Goal: Find specific page/section: Find specific page/section

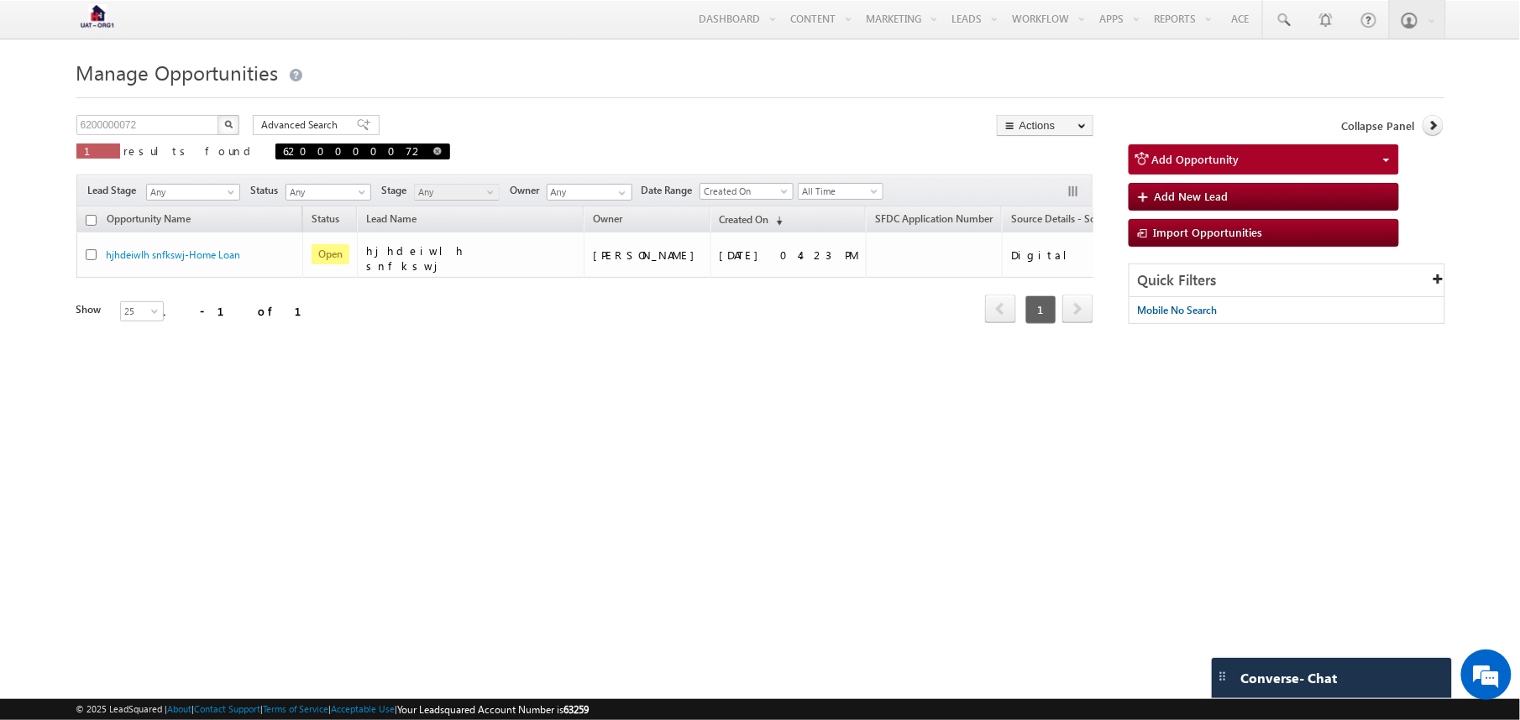
click at [433, 149] on span at bounding box center [437, 151] width 8 height 8
type input "Search Opportunities"
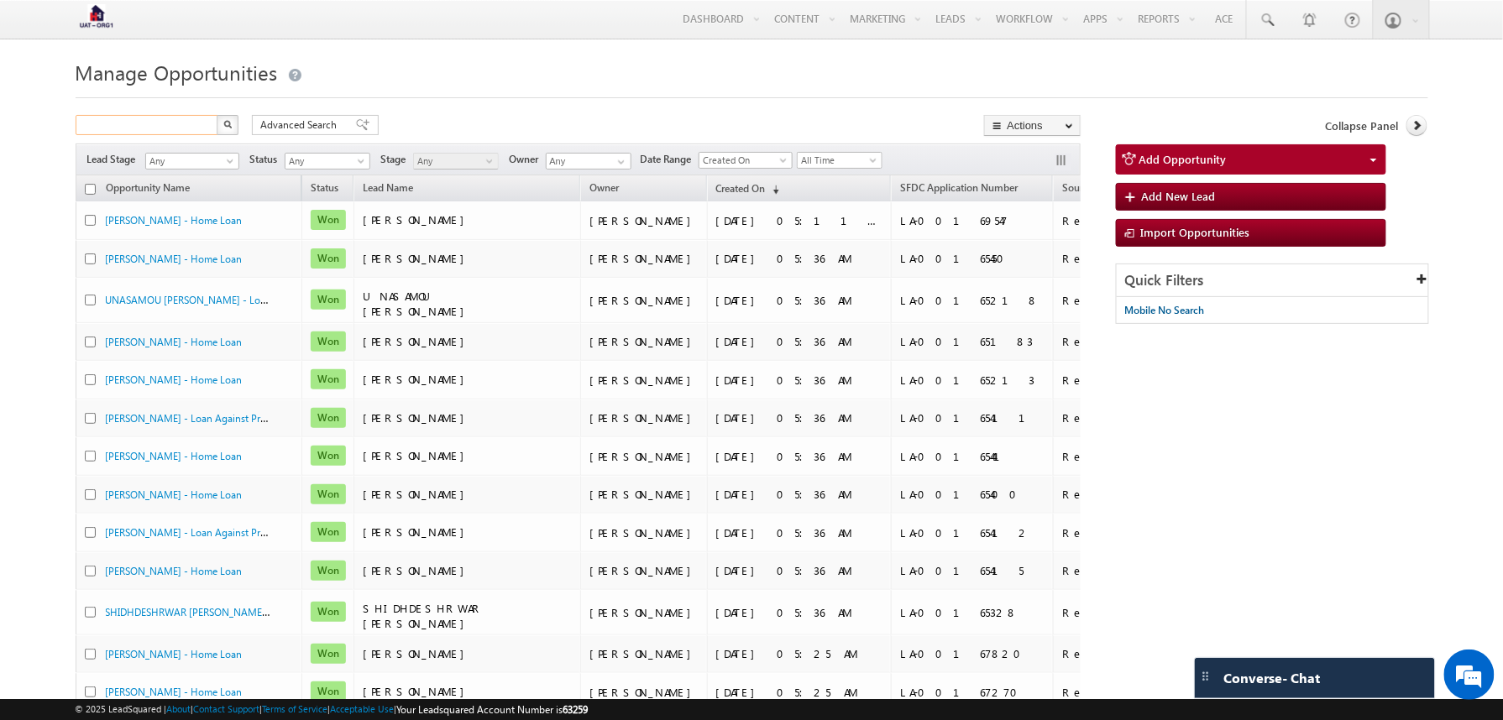
click at [136, 121] on input "text" at bounding box center [148, 125] width 144 height 20
paste input "6200000080"
type input "6200000080"
click at [227, 128] on img "button" at bounding box center [227, 124] width 8 height 8
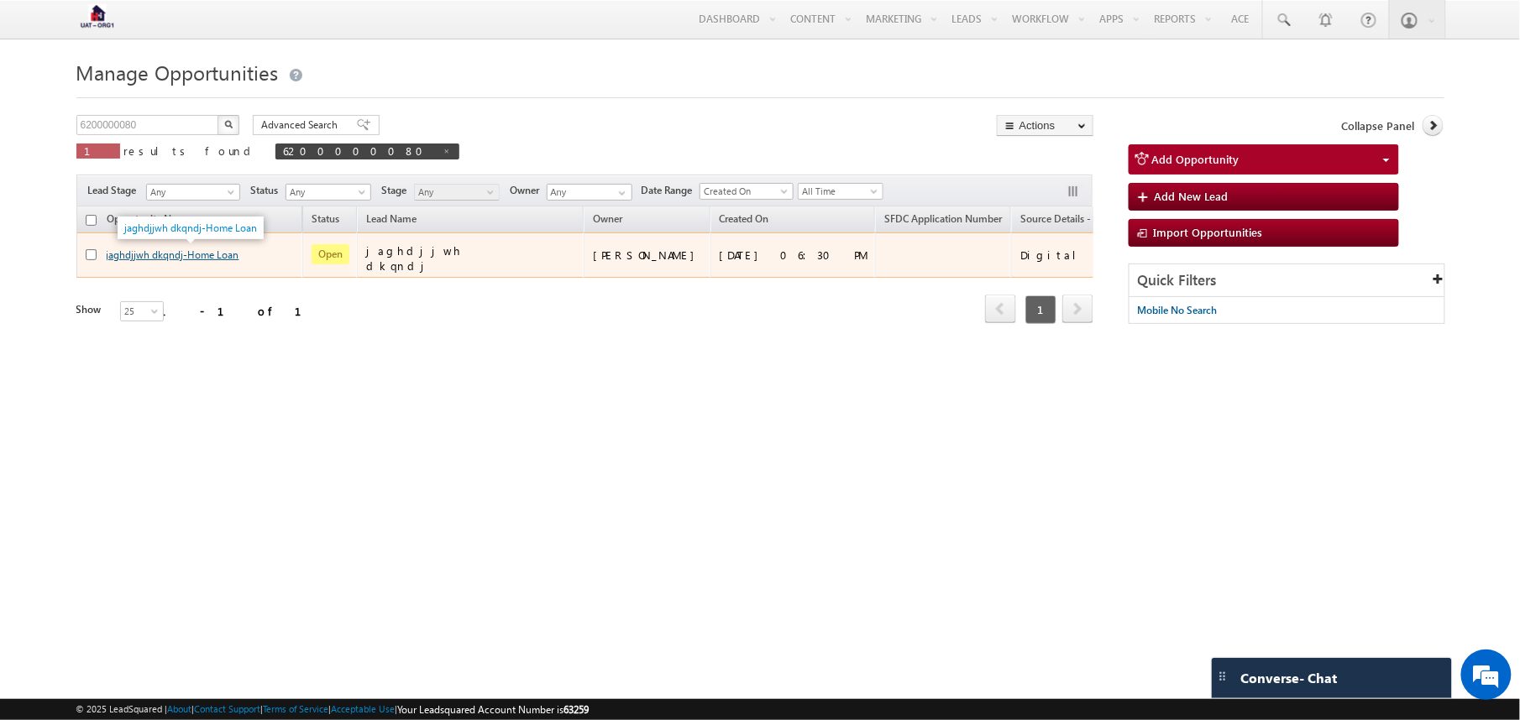
click at [160, 250] on link "jaghdjjwh dkqndj-Home Loan" at bounding box center [173, 255] width 133 height 13
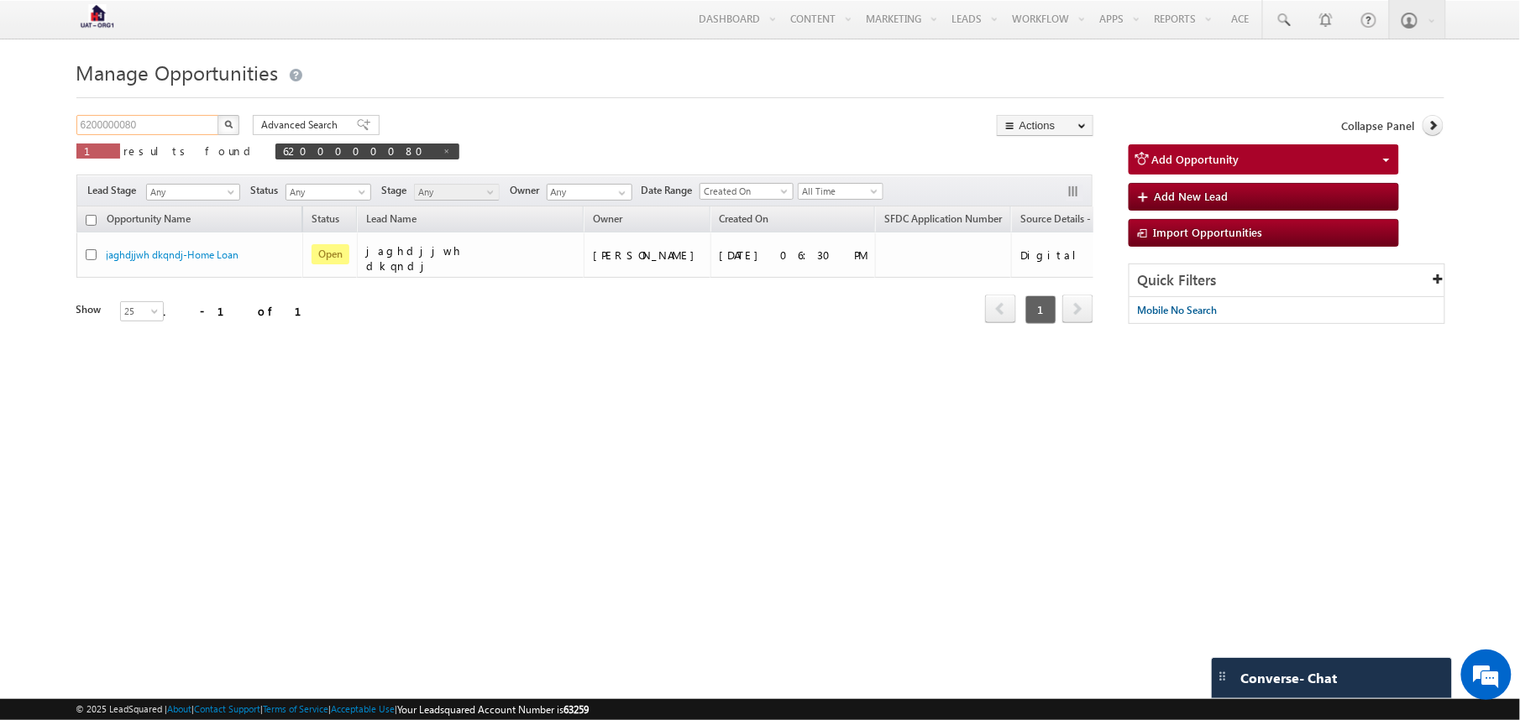
click at [179, 128] on input "6200000080" at bounding box center [148, 125] width 144 height 20
type input "6200000081"
click at [225, 126] on img "button" at bounding box center [228, 124] width 8 height 8
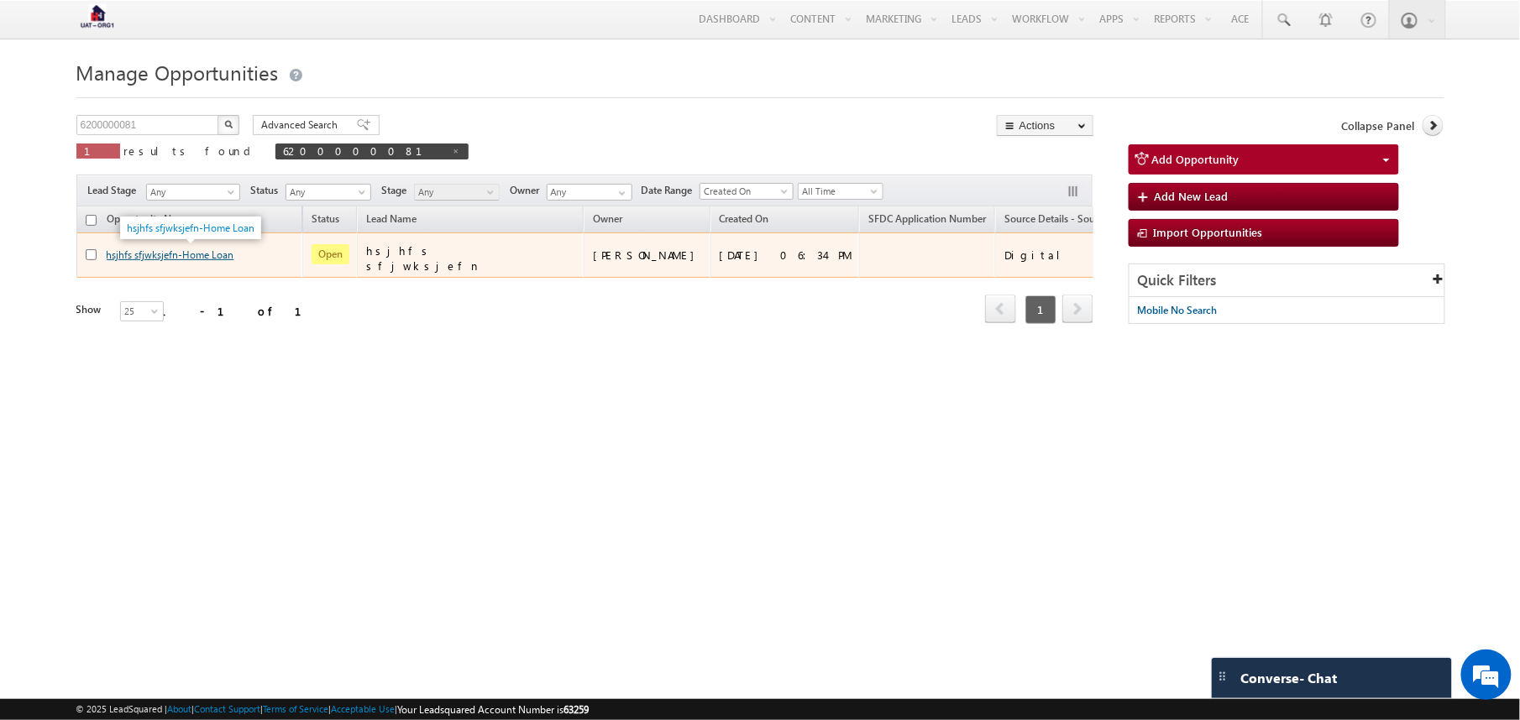
click at [180, 257] on link "hsjhfs sfjwksjefn-Home Loan" at bounding box center [171, 255] width 128 height 13
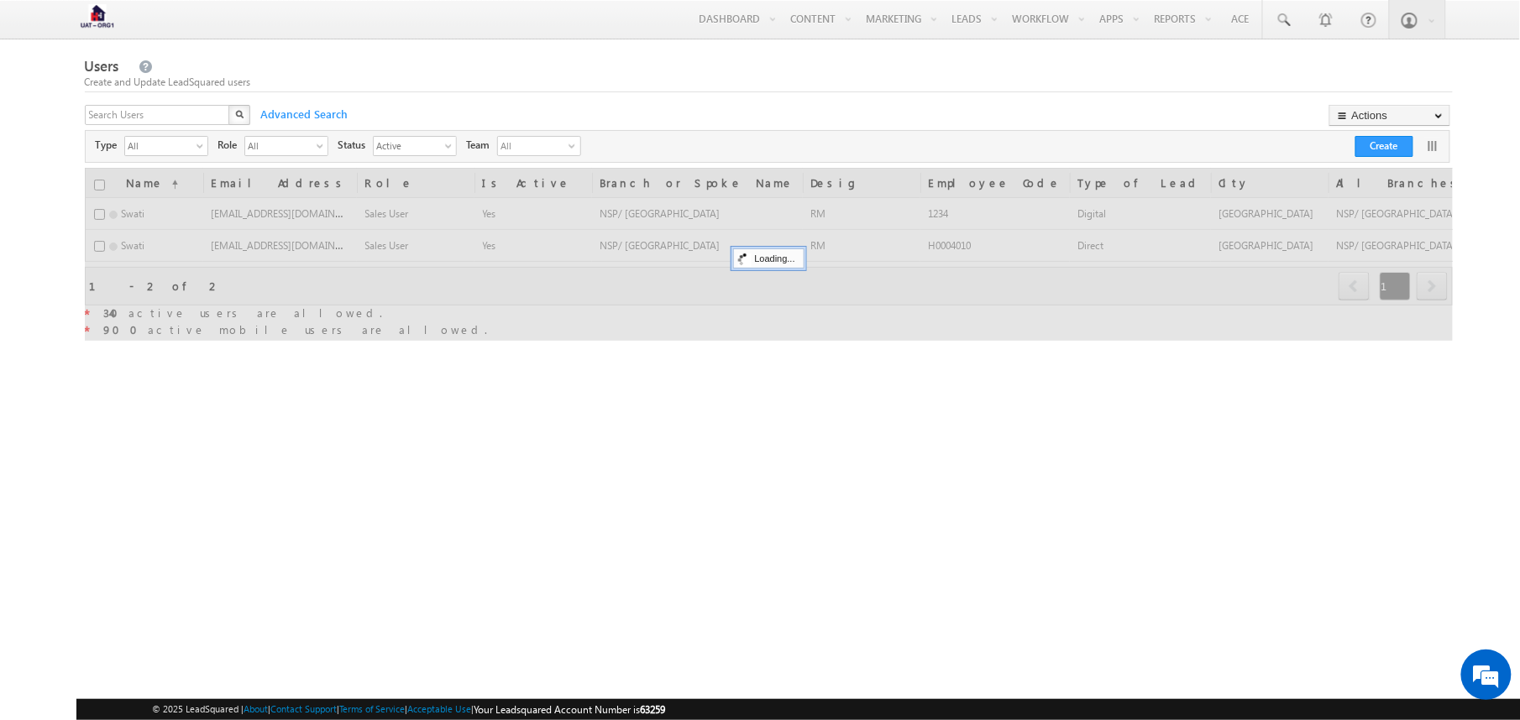
click at [222, 116] on div "X" at bounding box center [169, 117] width 168 height 24
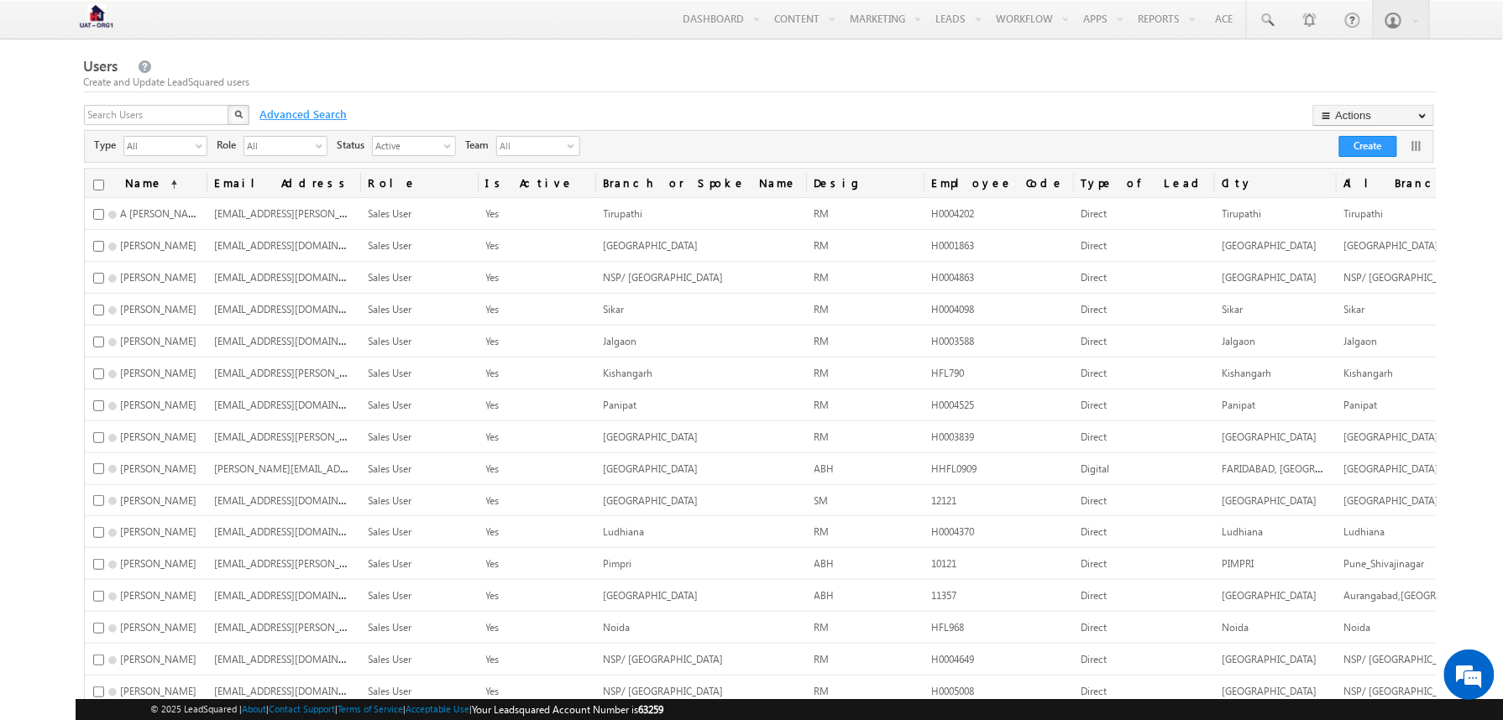
click at [283, 112] on span "Advanced Search" at bounding box center [302, 114] width 101 height 15
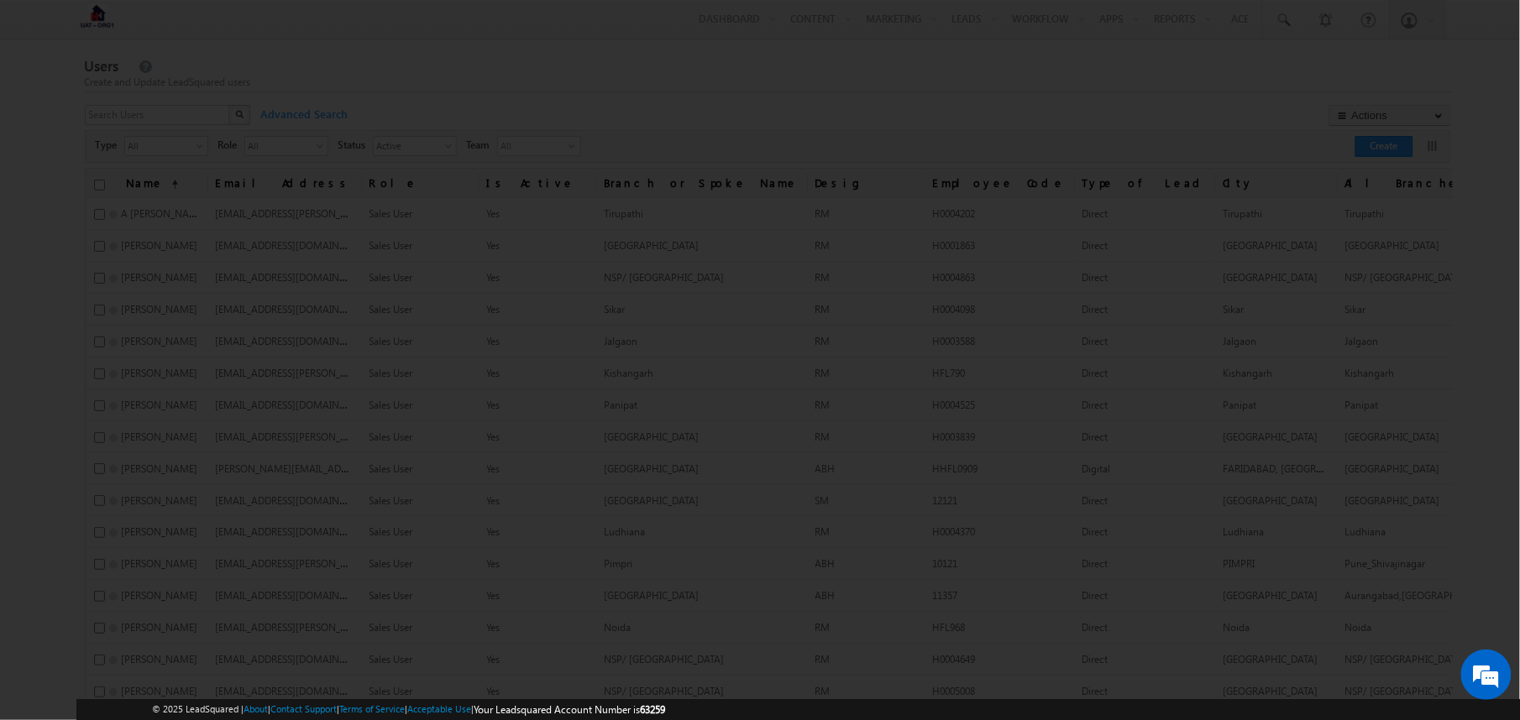
click at [310, 87] on div at bounding box center [760, 360] width 1520 height 720
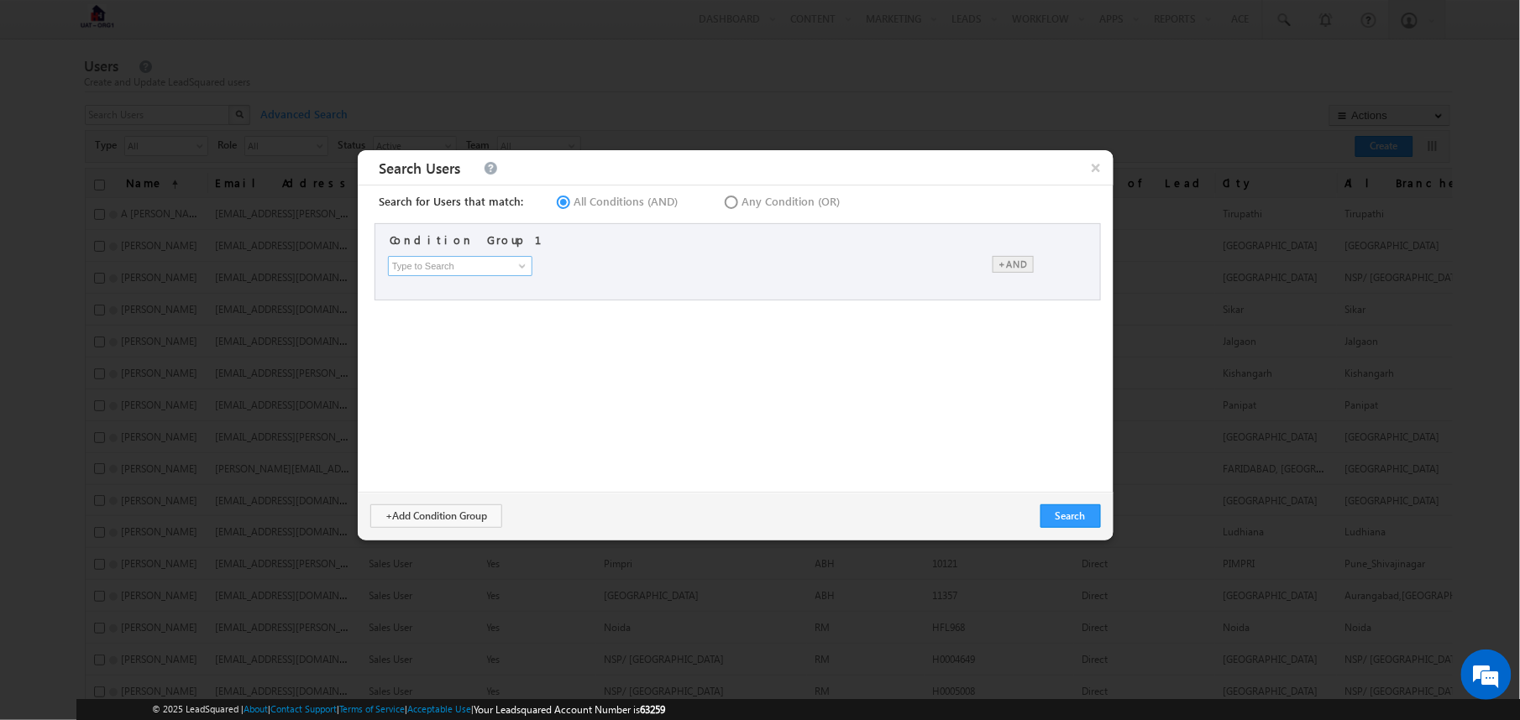
click at [507, 267] on input at bounding box center [460, 266] width 144 height 20
click at [489, 331] on link "Type of Lead" at bounding box center [463, 334] width 145 height 19
type input "Type of Lead"
click at [716, 270] on div "select" at bounding box center [757, 267] width 197 height 18
click at [673, 322] on input "checkbox" at bounding box center [668, 317] width 11 height 11
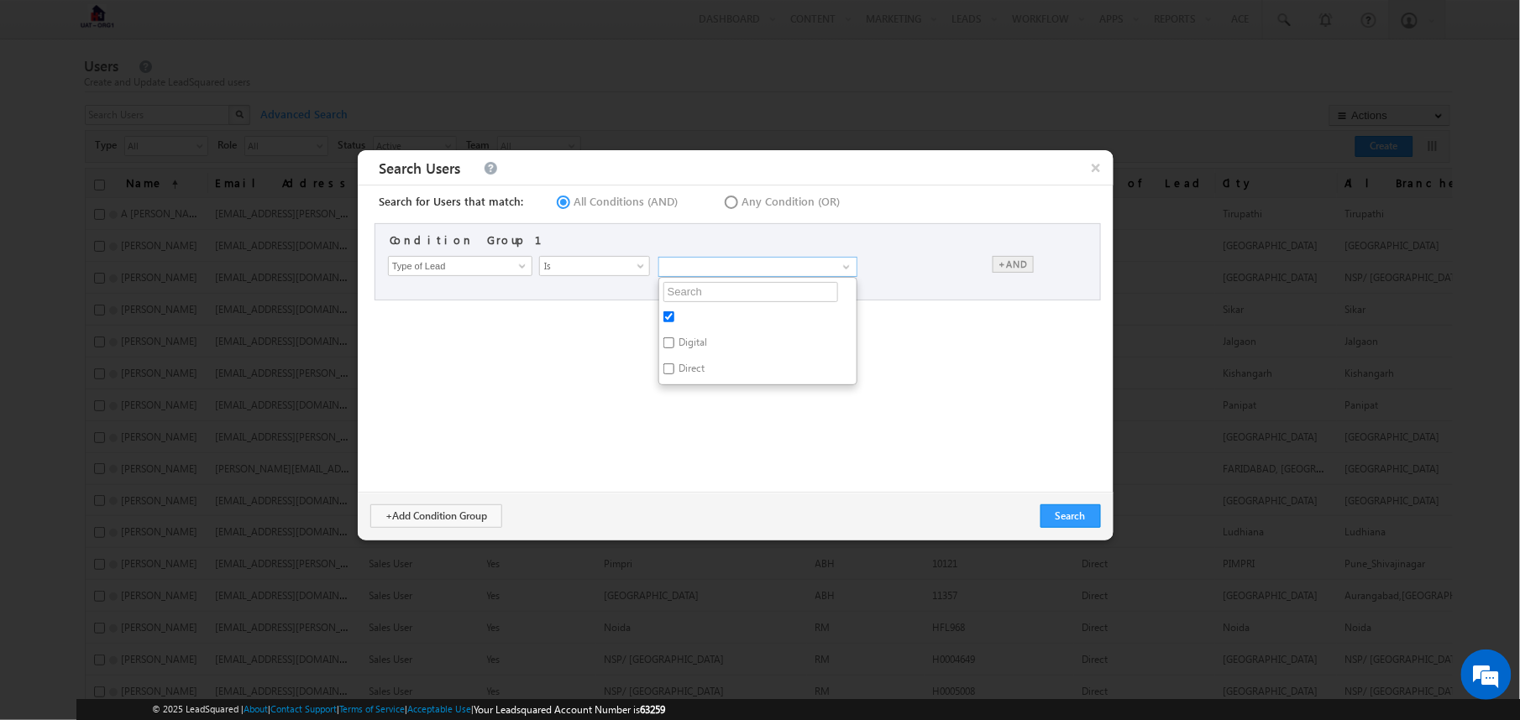
checkbox input "false"
click at [685, 349] on label "Digital" at bounding box center [757, 346] width 196 height 26
click at [674, 348] on input "Digital" at bounding box center [668, 343] width 11 height 11
checkbox input "true"
click at [998, 371] on div "Search for Users that match: All Conditions (AND) Any Condition (OR) Condition …" at bounding box center [736, 339] width 756 height 307
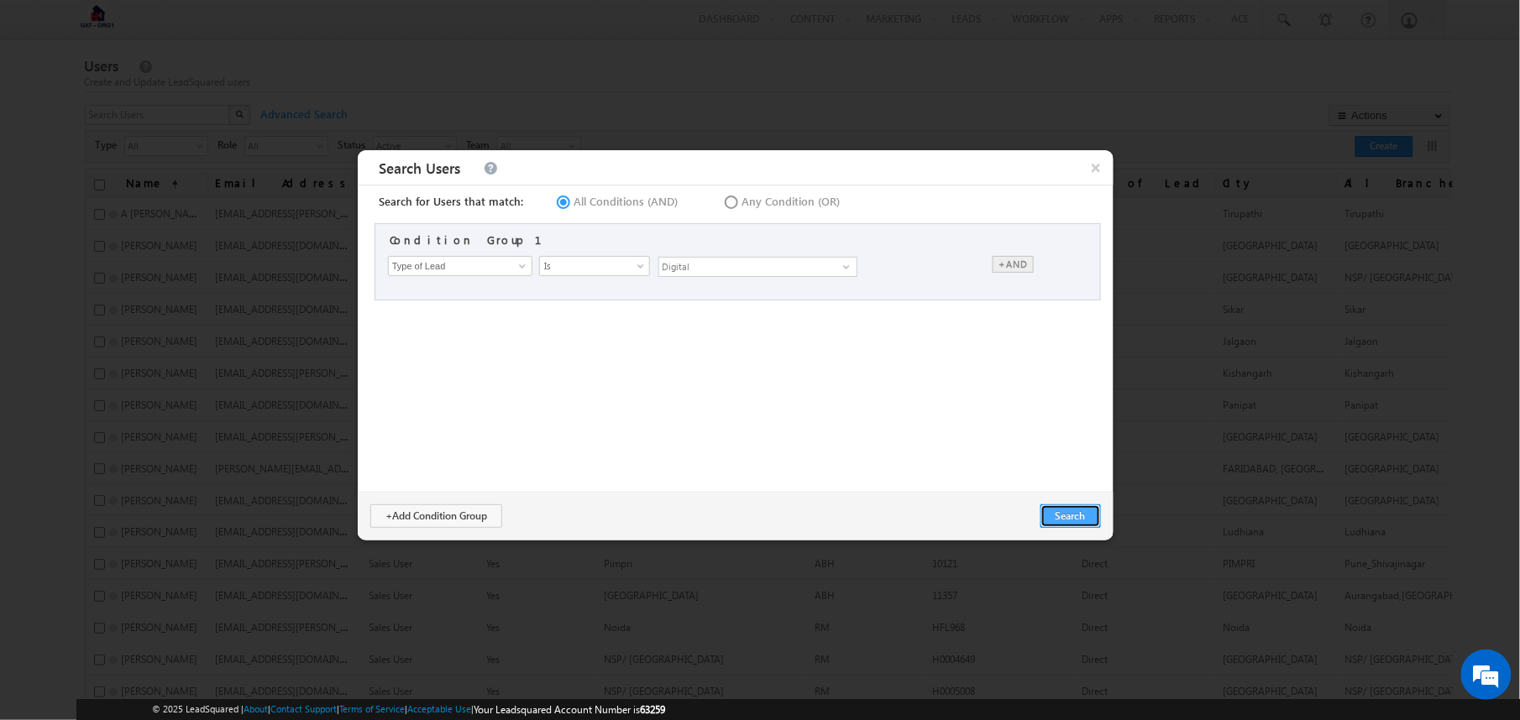
click at [1059, 507] on button "Search" at bounding box center [1070, 517] width 60 height 24
